Goal: Information Seeking & Learning: Learn about a topic

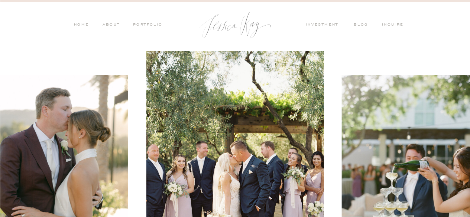
click at [327, 28] on nav "investment" at bounding box center [324, 25] width 36 height 7
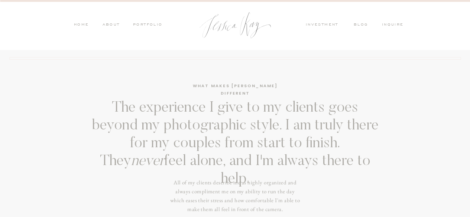
click at [331, 22] on nav "investment" at bounding box center [324, 25] width 36 height 7
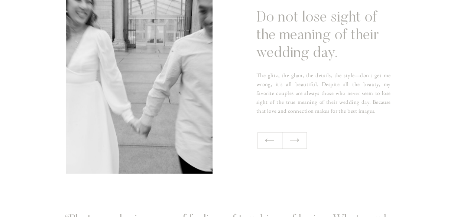
scroll to position [520, 0]
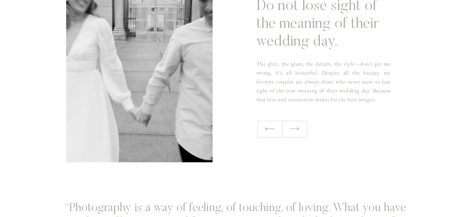
click at [283, 127] on div at bounding box center [281, 129] width 49 height 17
click at [294, 129] on icon at bounding box center [294, 129] width 11 height 12
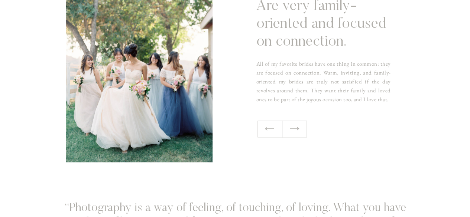
scroll to position [483, 0]
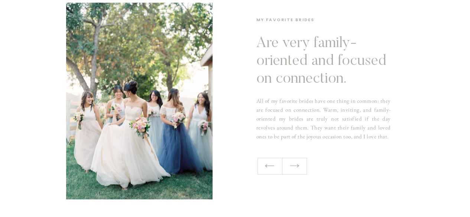
click at [296, 165] on icon at bounding box center [294, 166] width 11 height 12
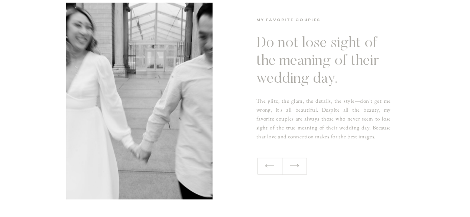
click at [296, 165] on icon at bounding box center [294, 166] width 11 height 12
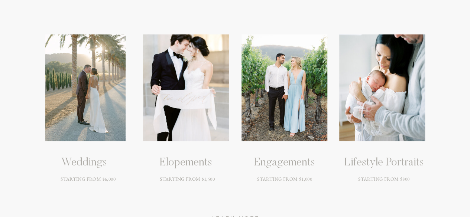
scroll to position [1003, 0]
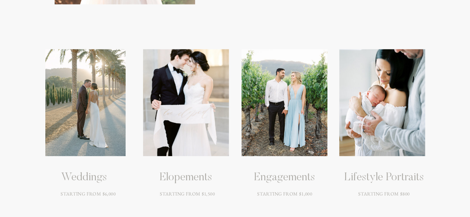
click at [347, 88] on div at bounding box center [382, 102] width 86 height 107
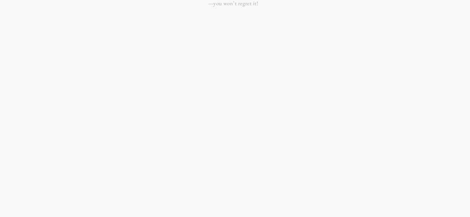
scroll to position [668, 0]
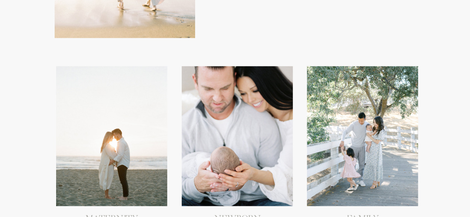
click at [370, 71] on div at bounding box center [362, 136] width 111 height 140
